Goal: Check status: Check status

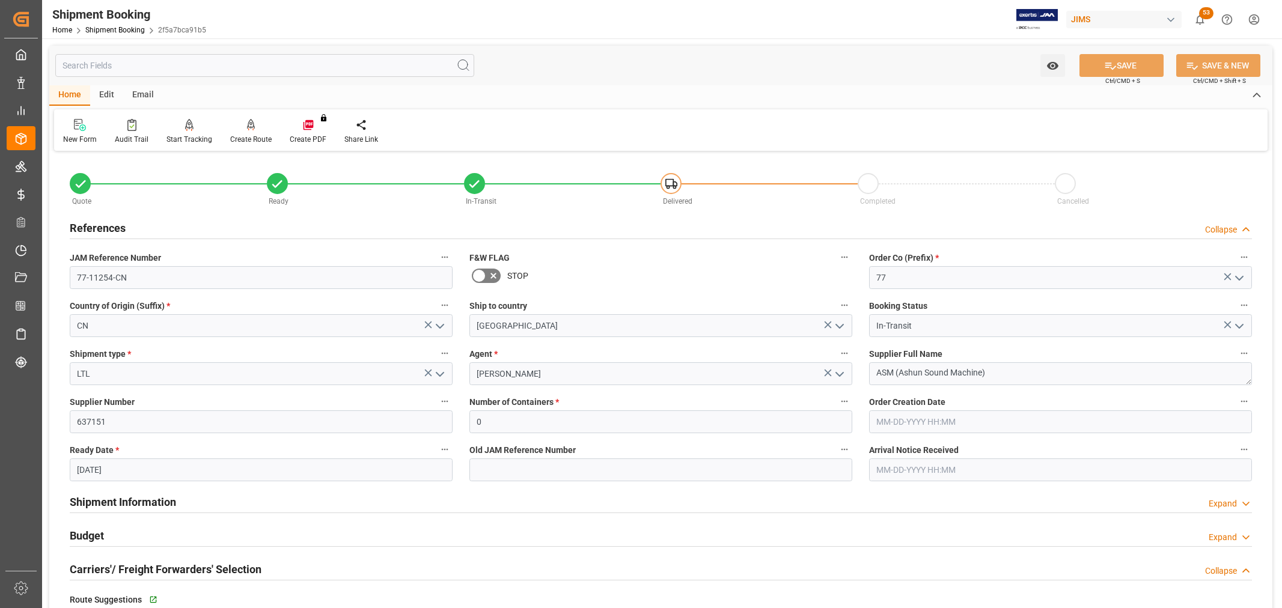
click at [114, 30] on link "Shipment Booking" at bounding box center [114, 30] width 59 height 8
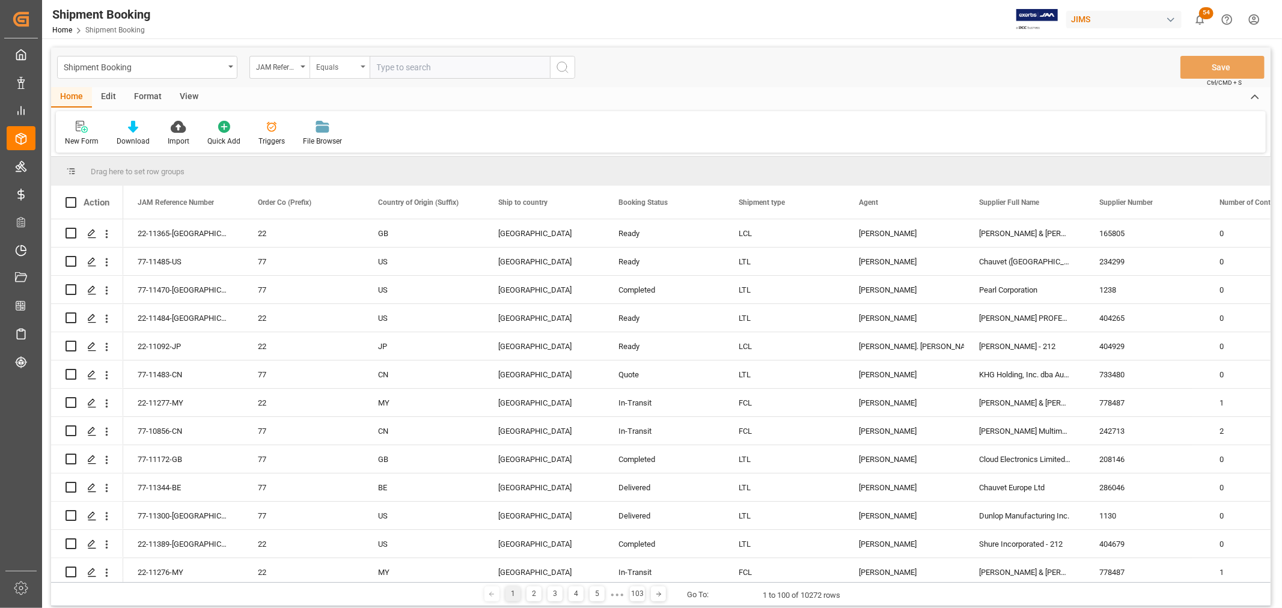
click at [367, 67] on div "Equals" at bounding box center [339, 67] width 60 height 23
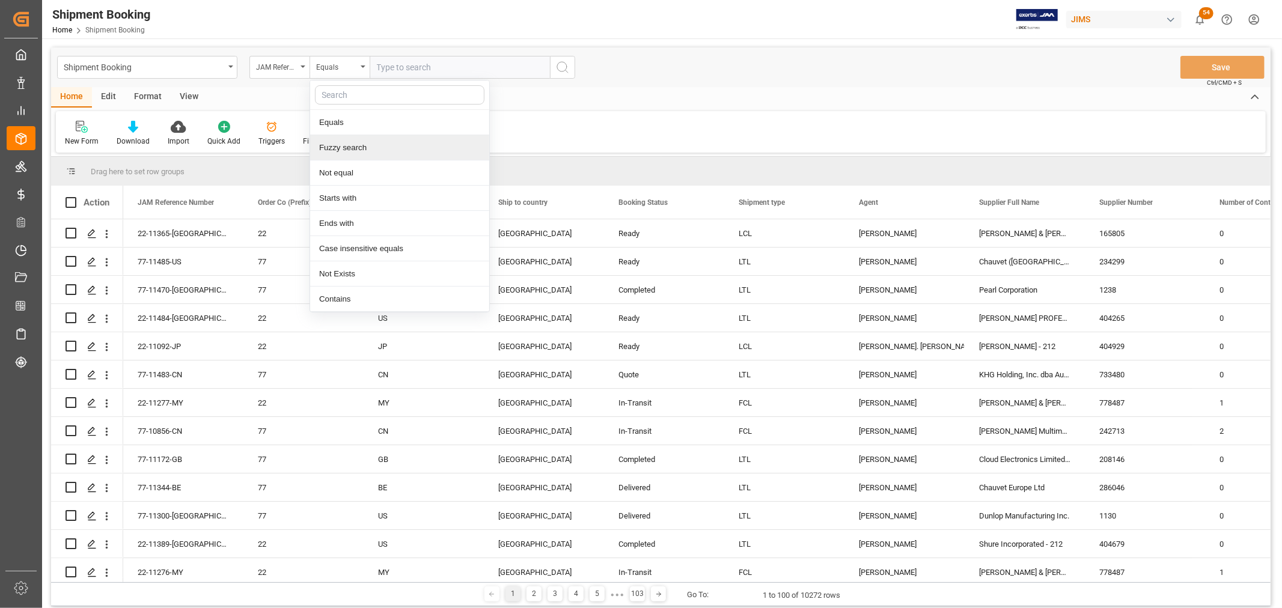
click at [358, 147] on div "Fuzzy search" at bounding box center [399, 147] width 179 height 25
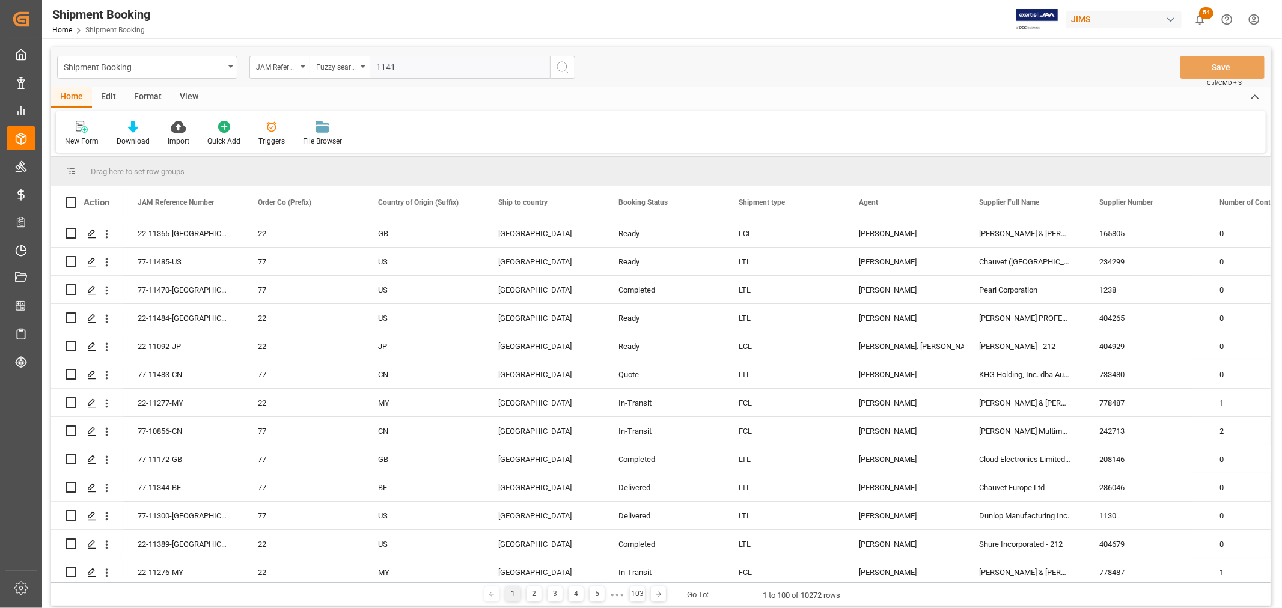
type input "11412"
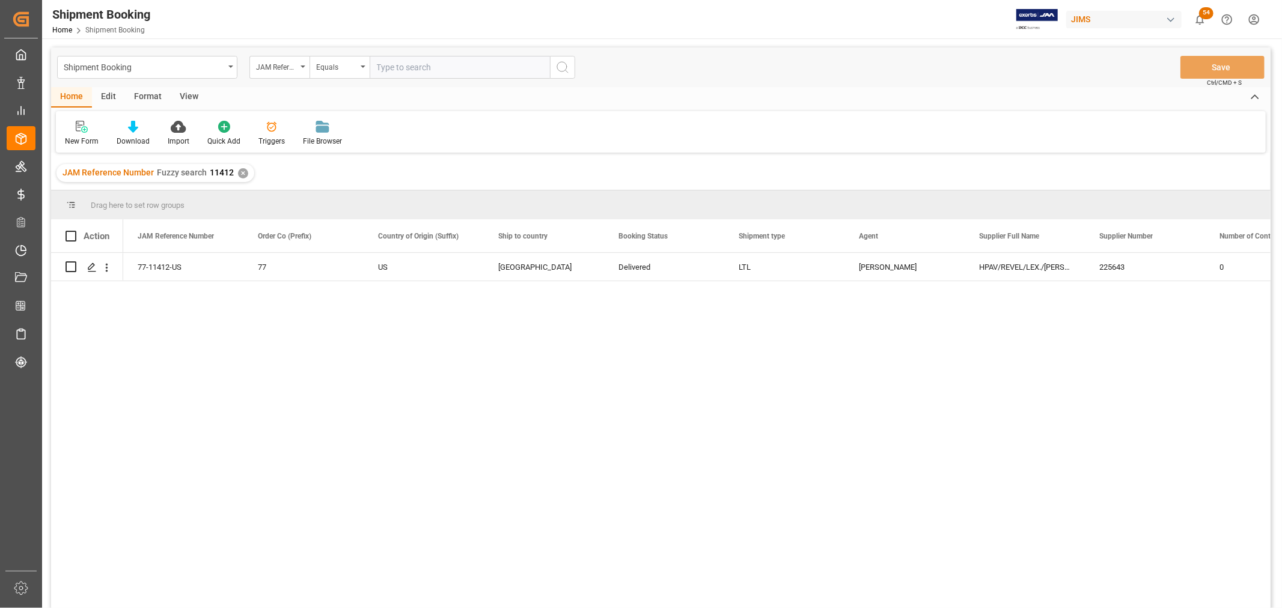
click at [183, 91] on div "View" at bounding box center [189, 97] width 37 height 20
click at [75, 125] on icon at bounding box center [77, 127] width 12 height 12
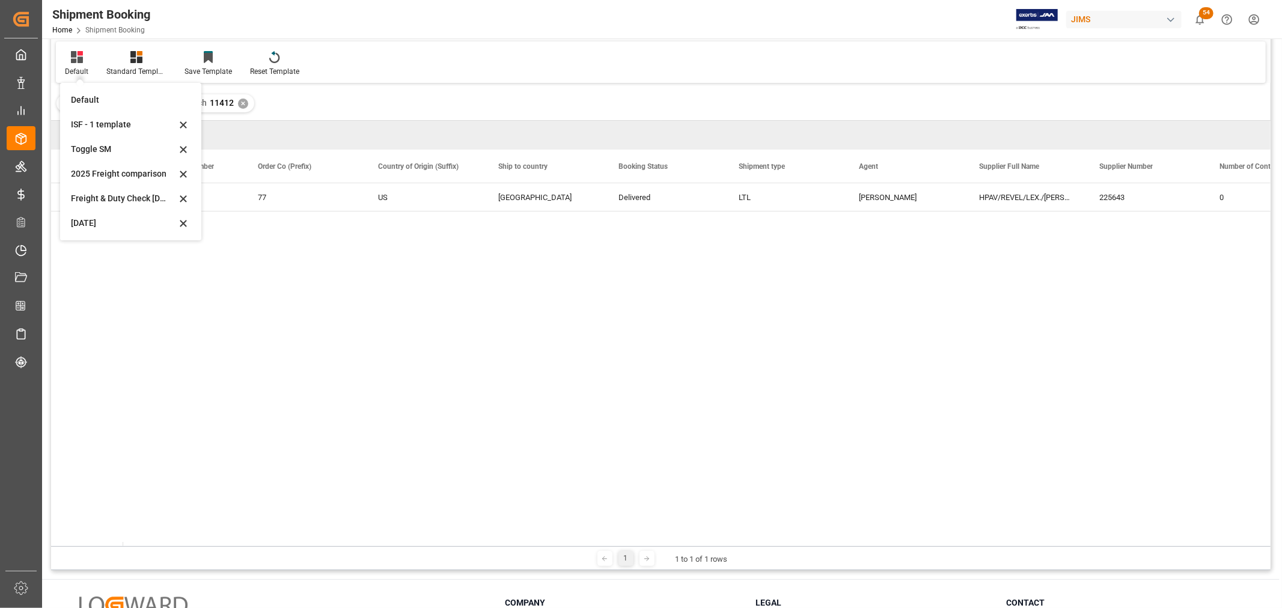
scroll to position [133, 0]
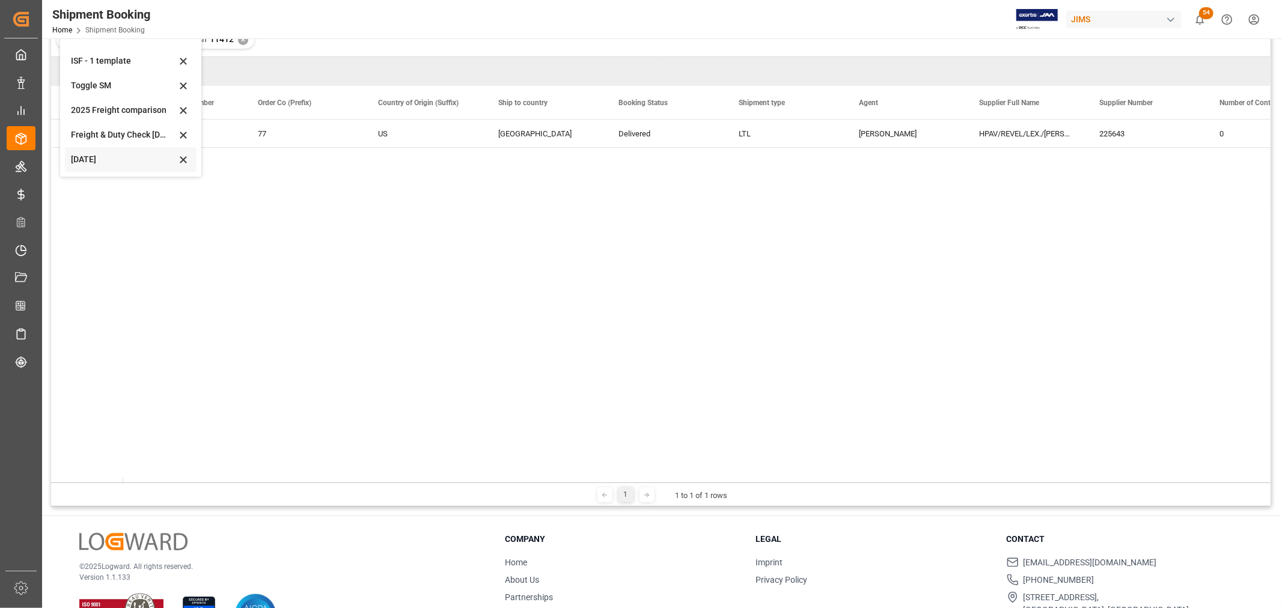
click at [90, 161] on div "Oct 2025" at bounding box center [123, 159] width 105 height 13
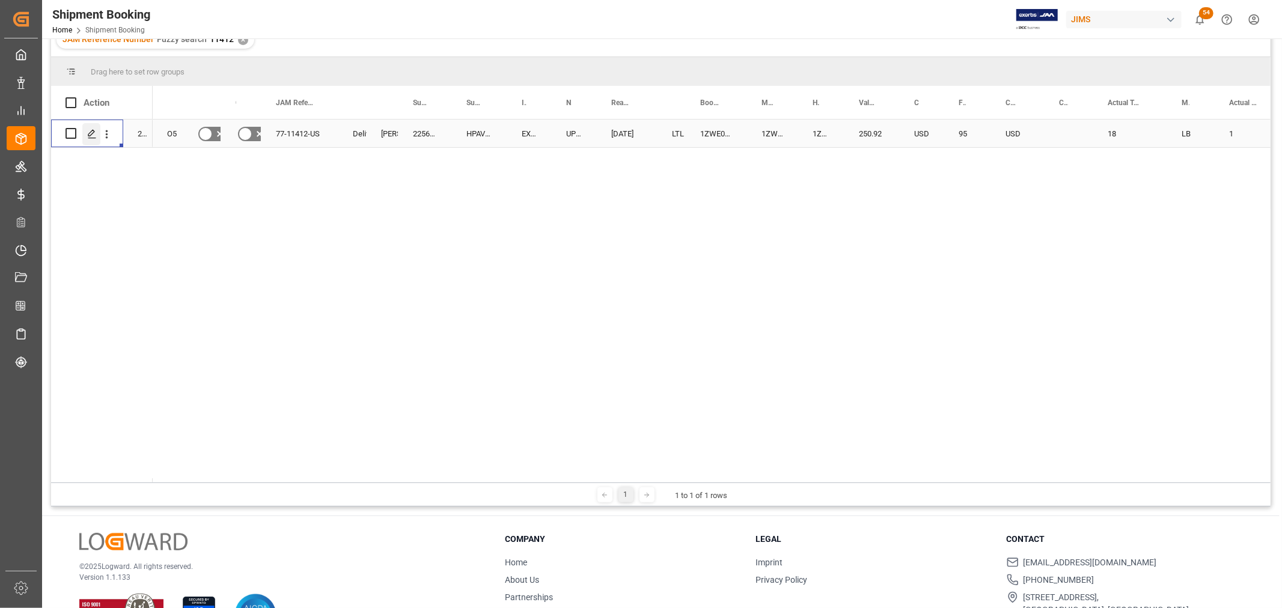
click at [88, 129] on icon "Press SPACE to select this row." at bounding box center [92, 134] width 10 height 10
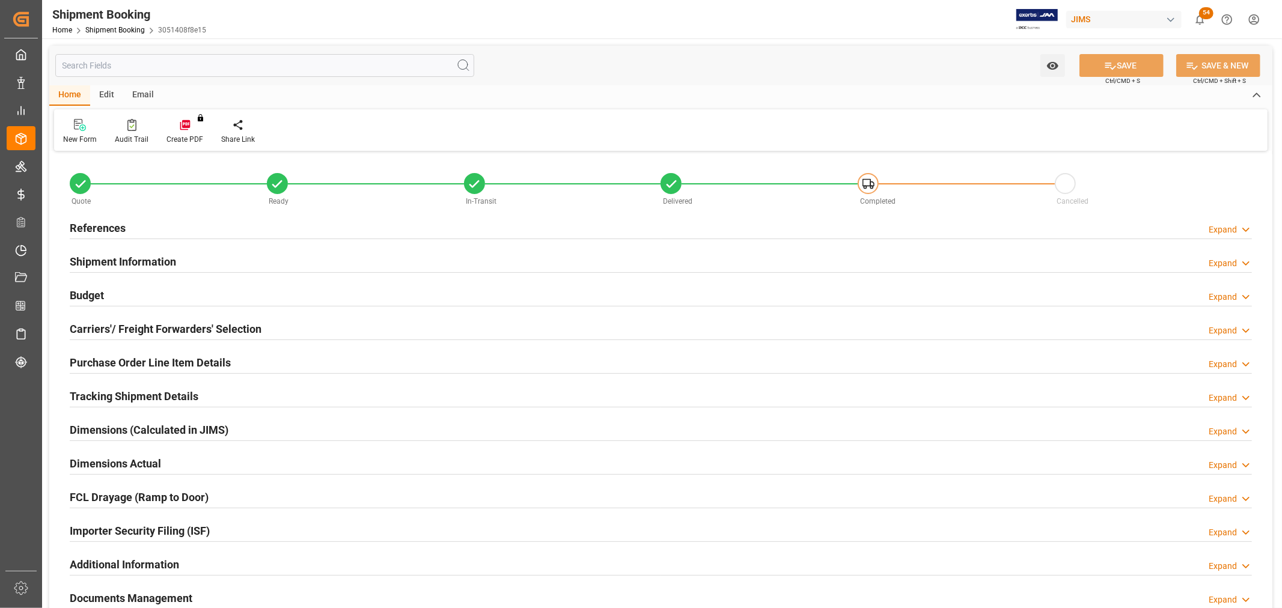
type input "5"
click at [131, 360] on h2 "Purchase Order Line Item Details" at bounding box center [150, 362] width 161 height 16
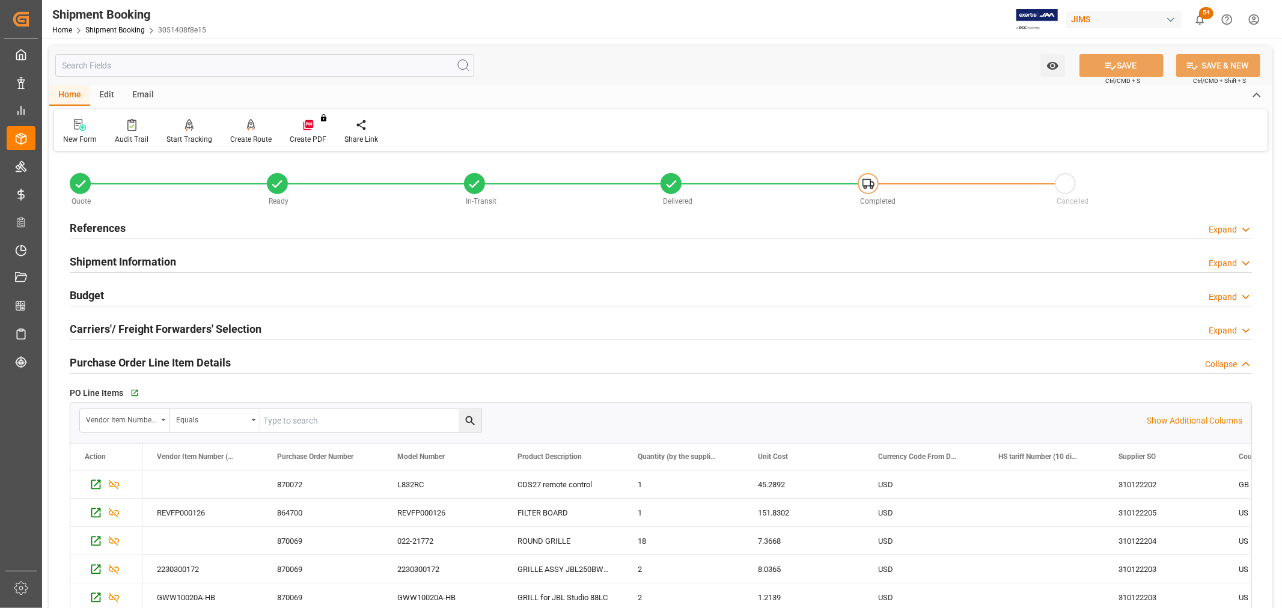
scroll to position [200, 0]
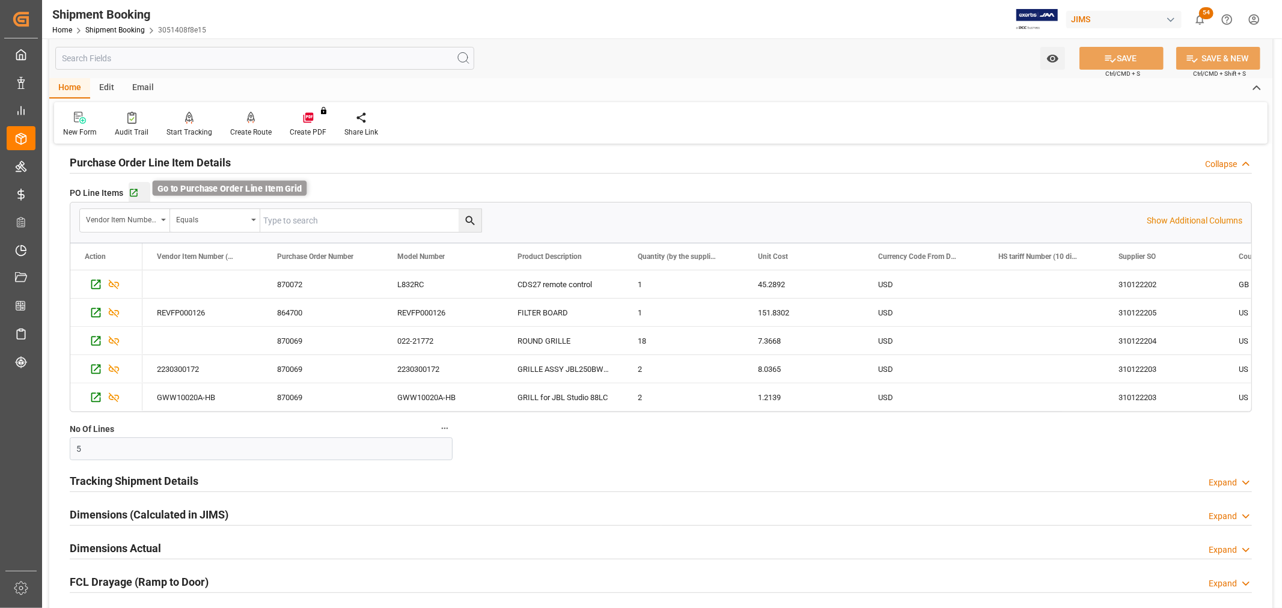
click at [135, 193] on icon "button" at bounding box center [134, 193] width 10 height 10
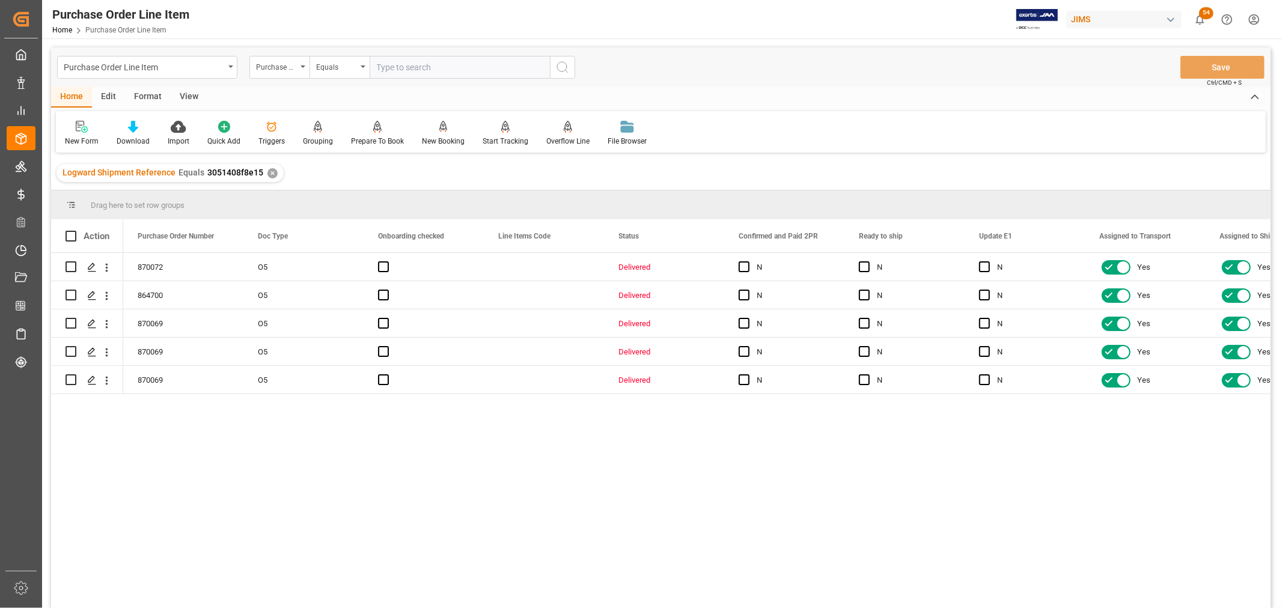
click at [189, 93] on div "View" at bounding box center [189, 97] width 37 height 20
click at [81, 130] on icon at bounding box center [77, 127] width 12 height 12
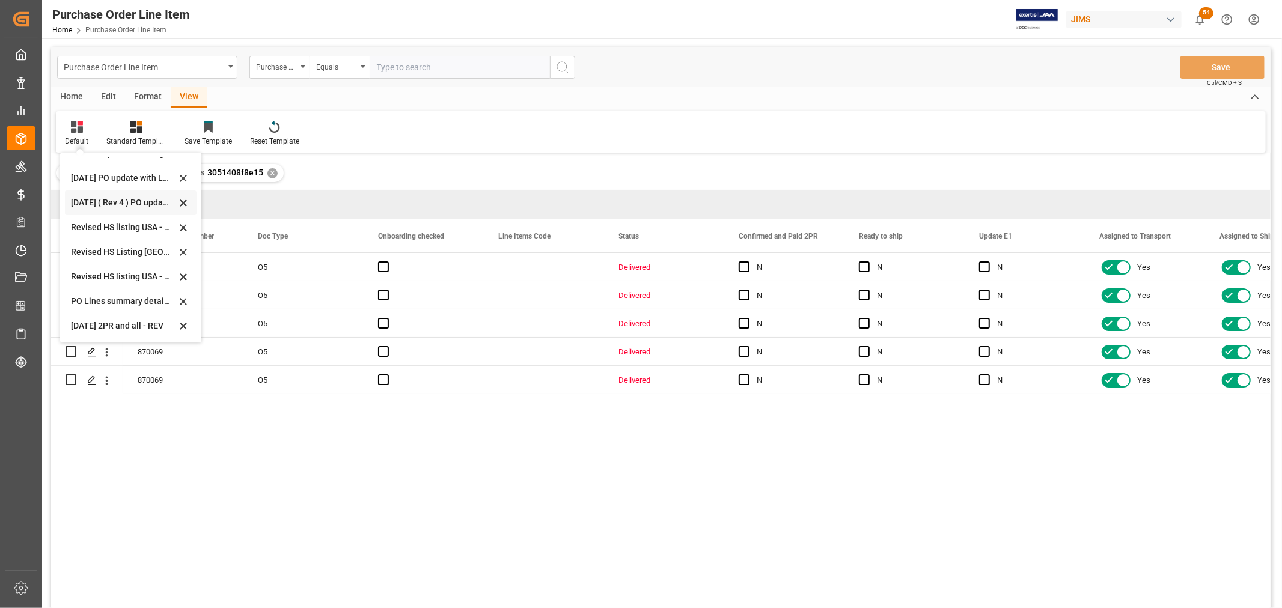
scroll to position [269, 0]
click at [106, 318] on div "Revised HS Listing [GEOGRAPHIC_DATA]" at bounding box center [123, 319] width 105 height 13
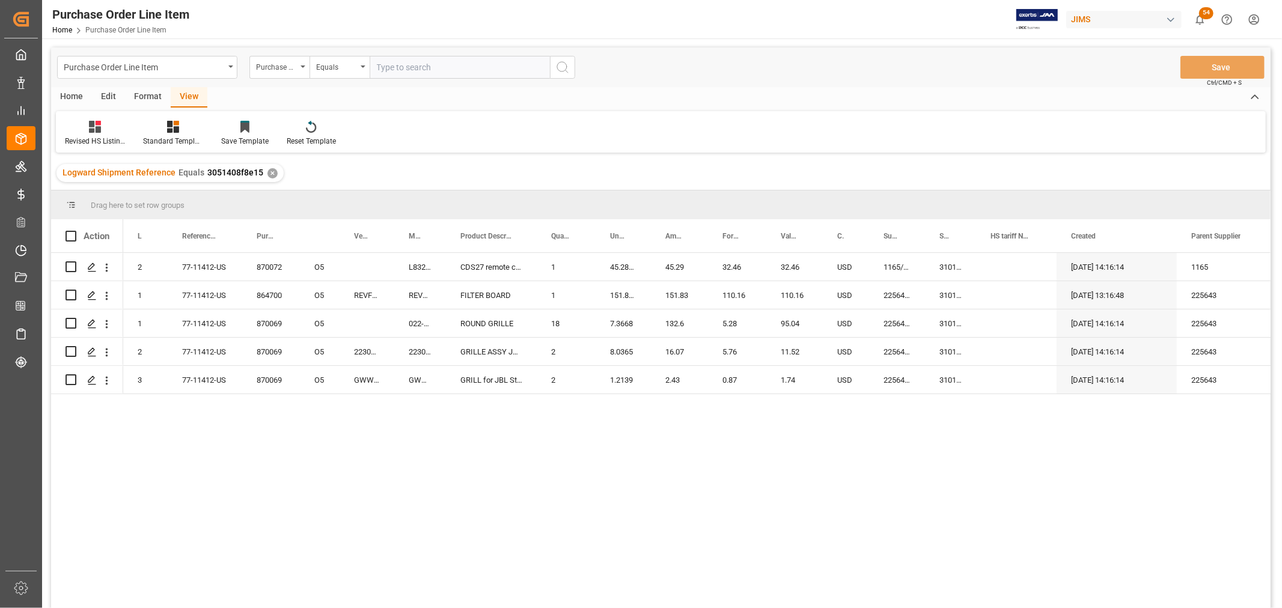
click at [291, 425] on div "870072 O5 2 77-11412-US L832RC CDS27 remote control 1 45.2892 45.29 32.46 32.46…" at bounding box center [696, 434] width 1147 height 363
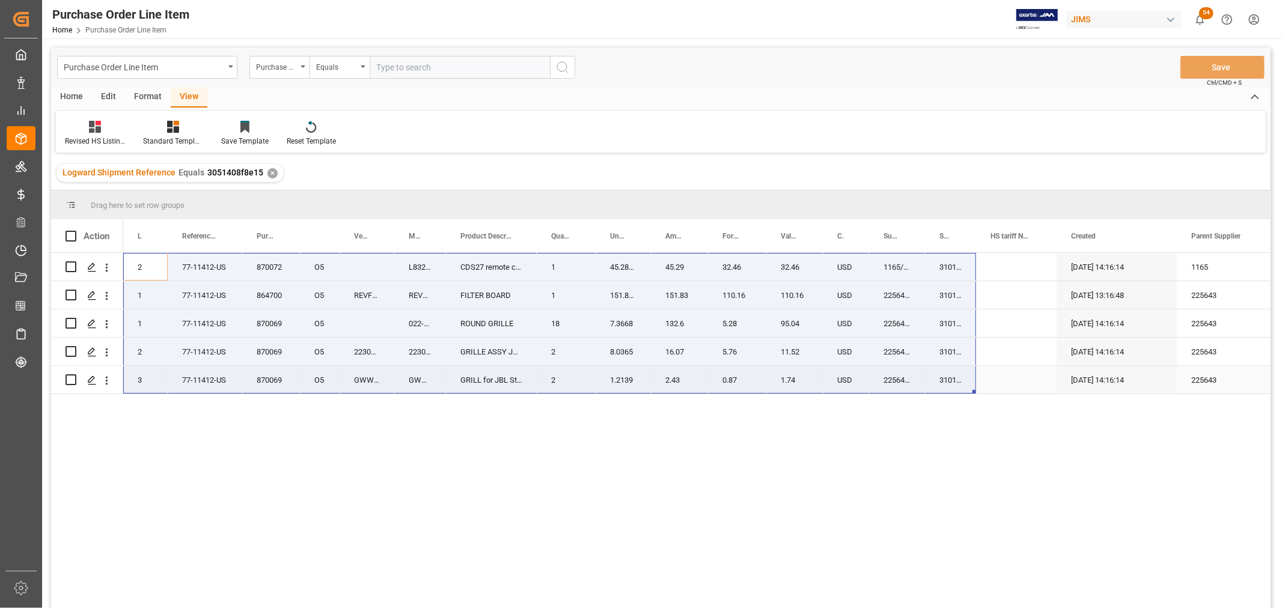
drag, startPoint x: 151, startPoint y: 266, endPoint x: 950, endPoint y: 367, distance: 805.5
click at [950, 367] on div "870072 O5 2 77-11412-US L832RC CDS27 remote control 1 45.2892 45.29 32.46 32.46…" at bounding box center [770, 323] width 1294 height 141
click at [350, 487] on div "870072 O5 2 77-11412-US L832RC CDS27 remote control 1 45.2892 45.29 32.46 32.46…" at bounding box center [696, 434] width 1147 height 363
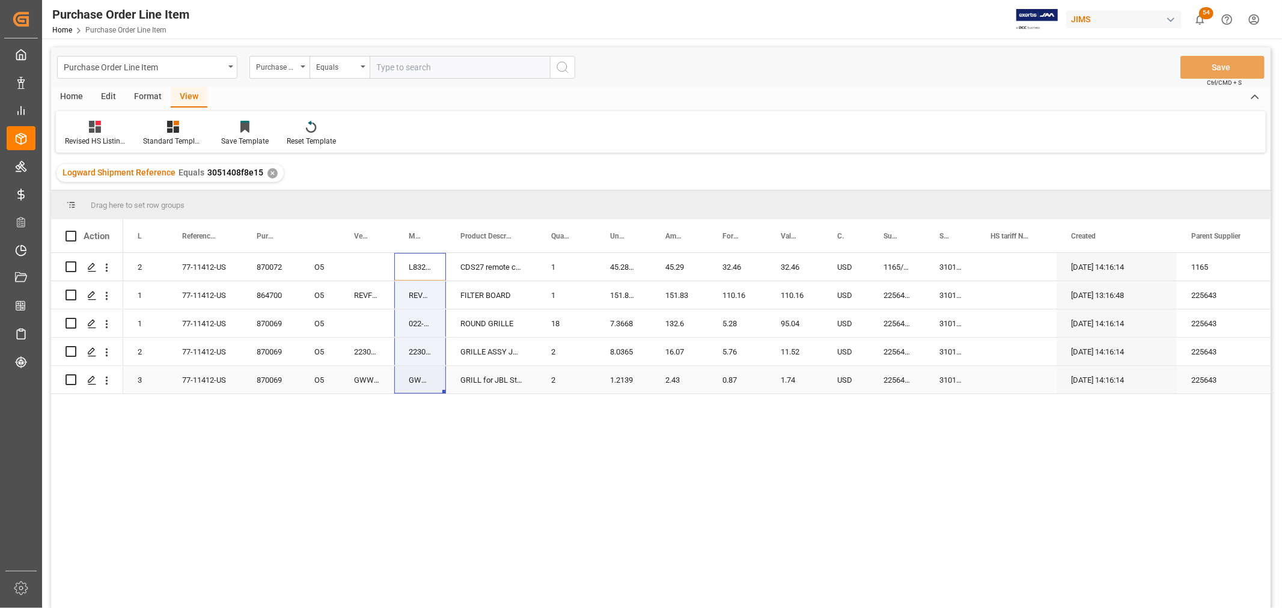
drag, startPoint x: 422, startPoint y: 264, endPoint x: 421, endPoint y: 370, distance: 105.8
click at [421, 370] on div "870072 O5 2 77-11412-US L832RC CDS27 remote control 1 45.2892 45.29 32.46 32.46…" at bounding box center [770, 323] width 1294 height 141
drag, startPoint x: 558, startPoint y: 525, endPoint x: 563, endPoint y: 490, distance: 35.3
click at [558, 525] on div "870072 O5 2 77-11412-US L832RC CDS27 remote control 1 45.2892 45.29 32.46 32.46…" at bounding box center [696, 434] width 1147 height 363
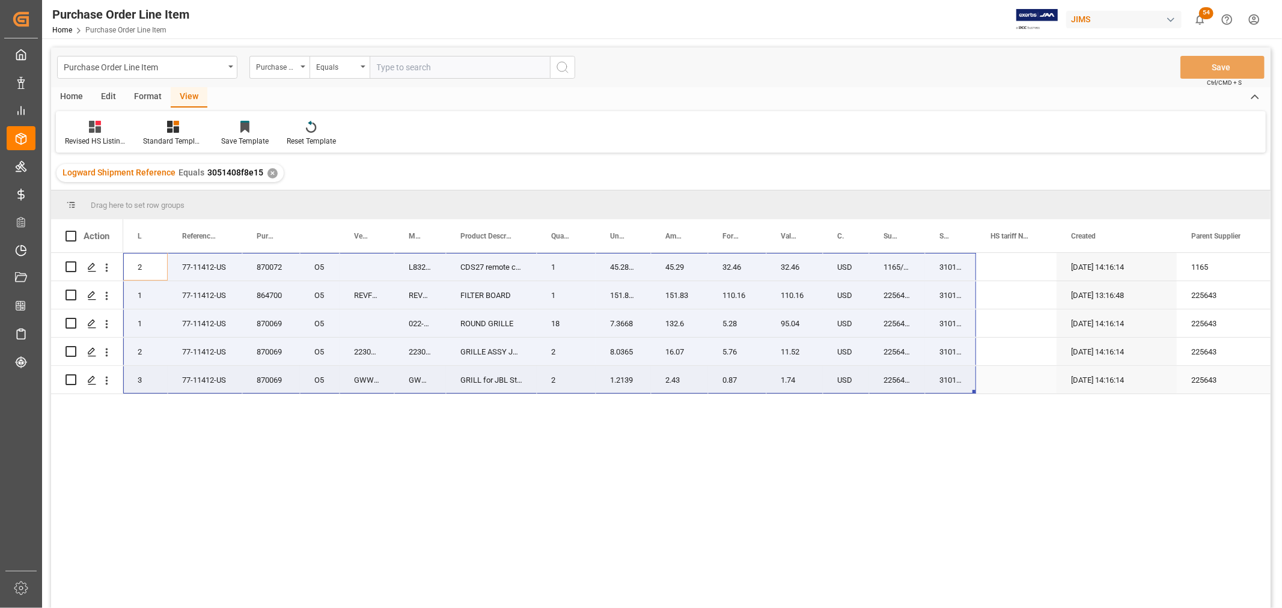
drag, startPoint x: 151, startPoint y: 263, endPoint x: 938, endPoint y: 387, distance: 796.7
click at [938, 387] on div "870072 O5 2 77-11412-US L832RC CDS27 remote control 1 45.2892 45.29 32.46 32.46…" at bounding box center [770, 323] width 1294 height 141
drag, startPoint x: 716, startPoint y: 591, endPoint x: 705, endPoint y: 574, distance: 20.8
click at [716, 591] on div "870072 O5 2 77-11412-US L832RC CDS27 remote control 1 45.2892 45.29 32.46 32.46…" at bounding box center [696, 434] width 1147 height 363
click at [299, 436] on div "870072 O5 2 77-11412-US L832RC CDS27 remote control 1 45.2892 45.29 32.46 32.46…" at bounding box center [696, 434] width 1147 height 363
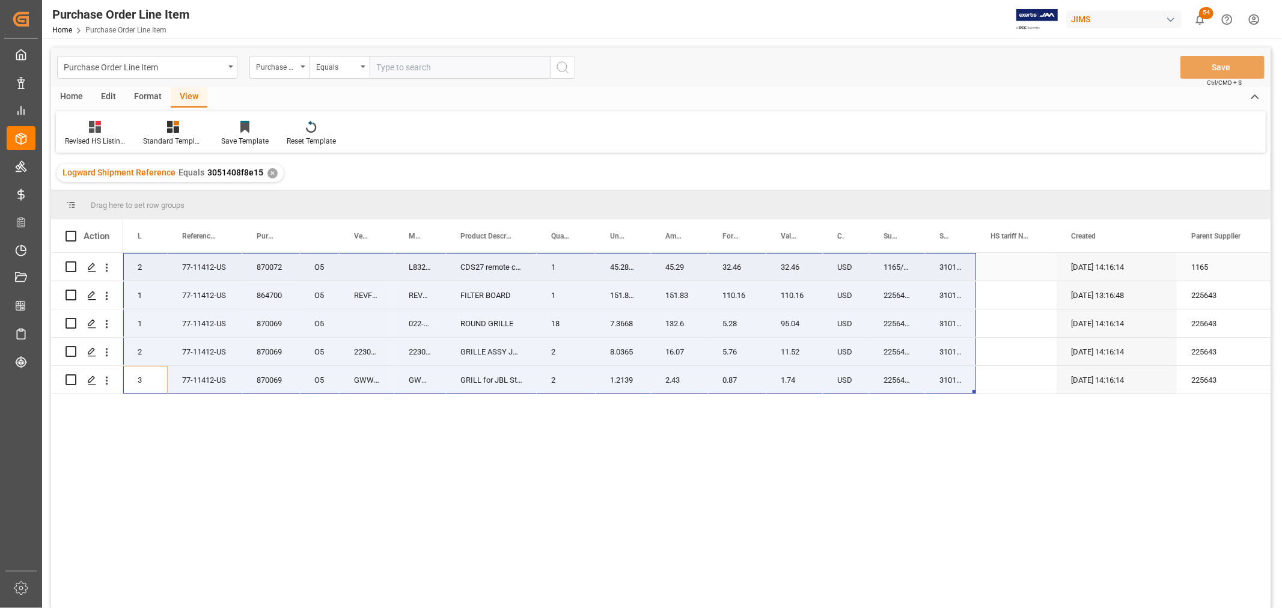
drag, startPoint x: 142, startPoint y: 375, endPoint x: 933, endPoint y: 267, distance: 798.6
click at [933, 267] on div "870072 O5 2 77-11412-US L832RC CDS27 remote control 1 45.2892 45.29 32.46 32.46…" at bounding box center [770, 323] width 1294 height 141
